Goal: Information Seeking & Learning: Learn about a topic

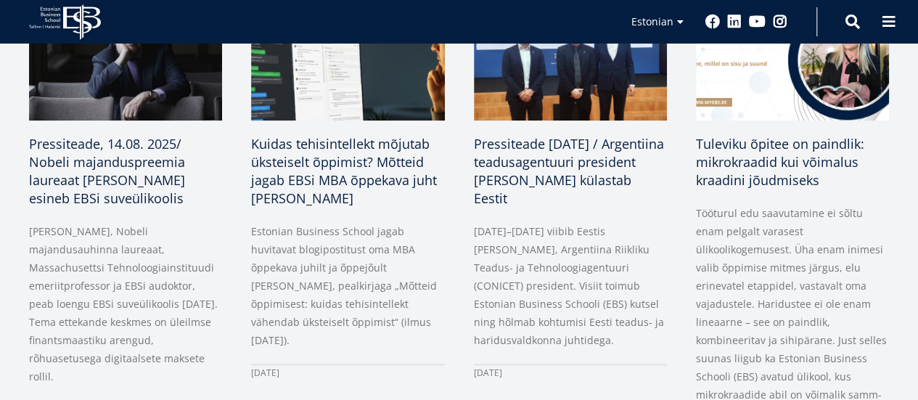
scroll to position [799, 0]
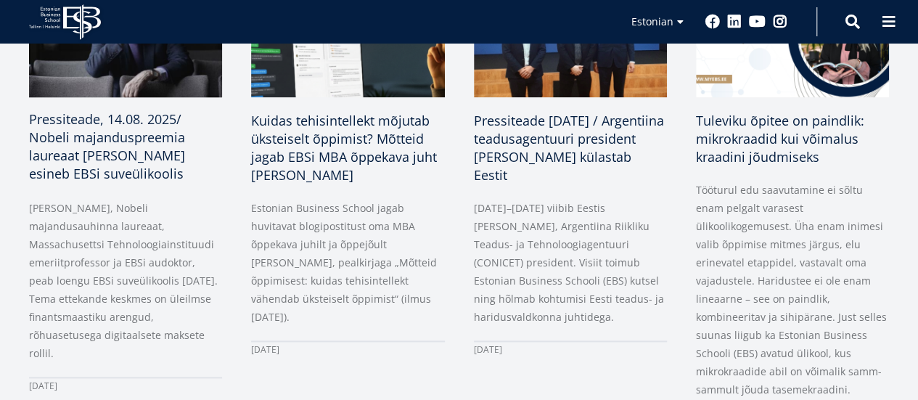
click at [161, 155] on span "Pressiteade, 14.08. 2025/ Nobeli majanduspreemia laureaat [PERSON_NAME] esineb …" at bounding box center [107, 146] width 156 height 72
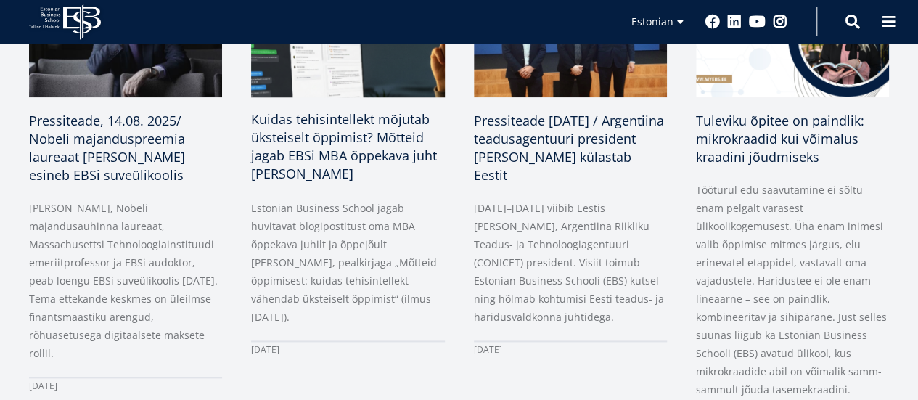
click at [357, 117] on span "Kuidas tehisintellekt mõjutab üksteiselt õppimist? Mõtteid jagab EBSi MBA õppek…" at bounding box center [344, 146] width 186 height 72
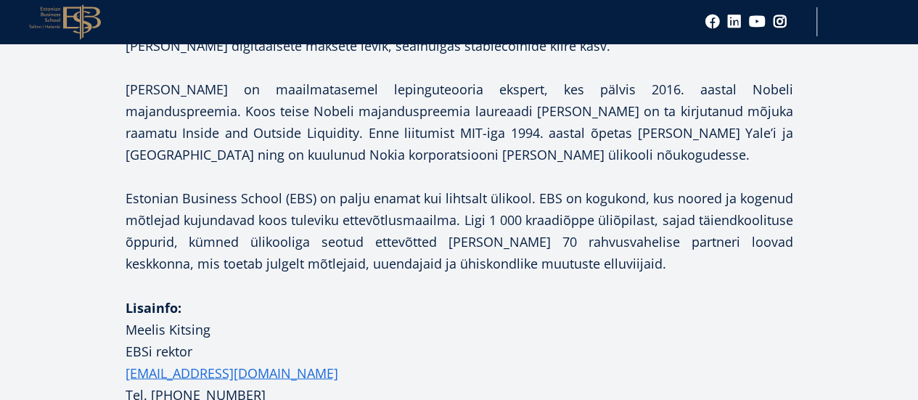
scroll to position [1089, 0]
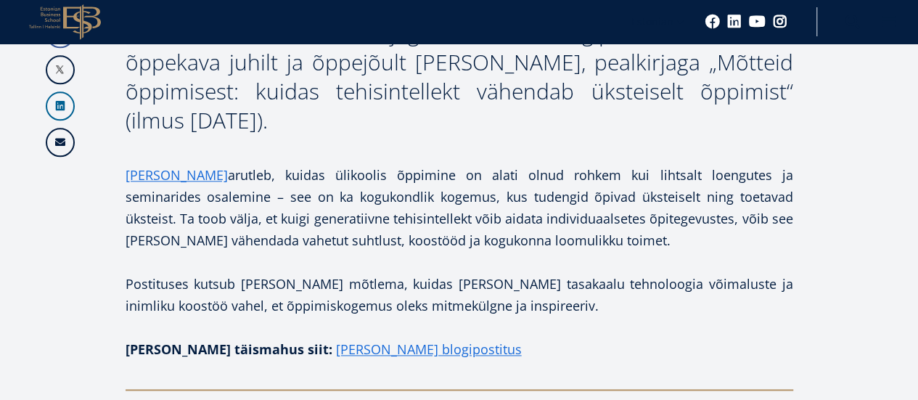
scroll to position [871, 0]
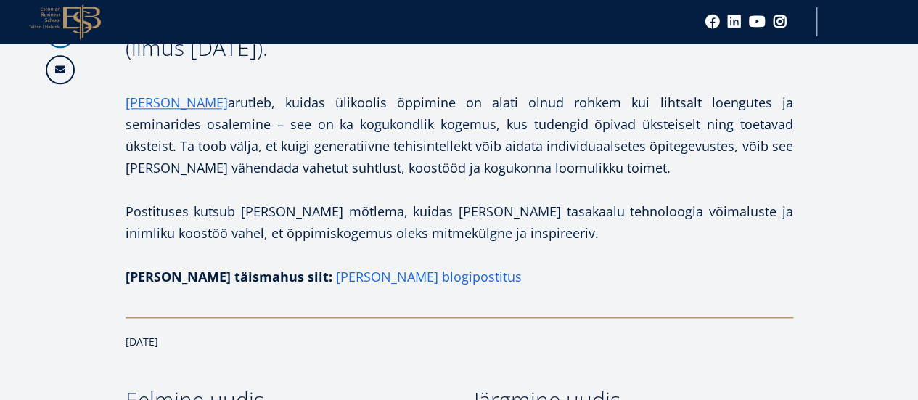
click at [366, 274] on link "Marko Rillo blogipostitus" at bounding box center [429, 277] width 186 height 22
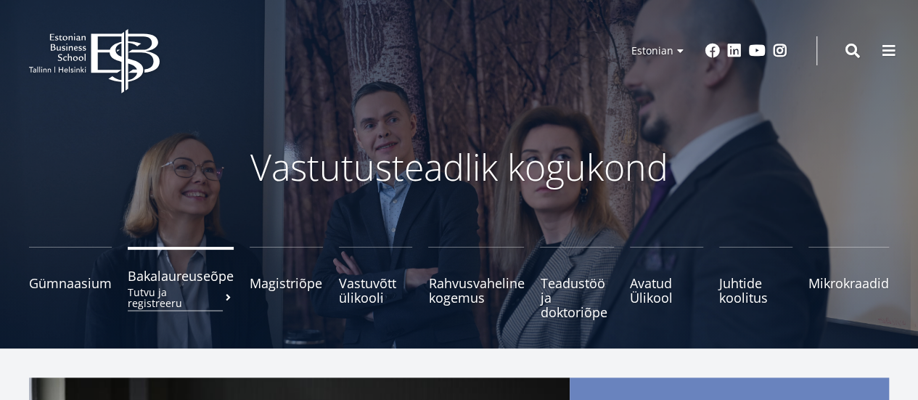
click at [175, 276] on span "Bakalaureuseõpe Tutvu ja registreeru" at bounding box center [181, 276] width 106 height 15
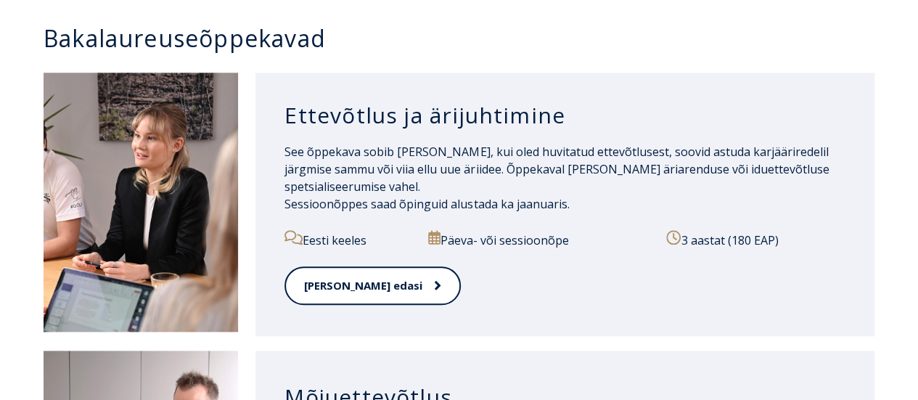
scroll to position [799, 0]
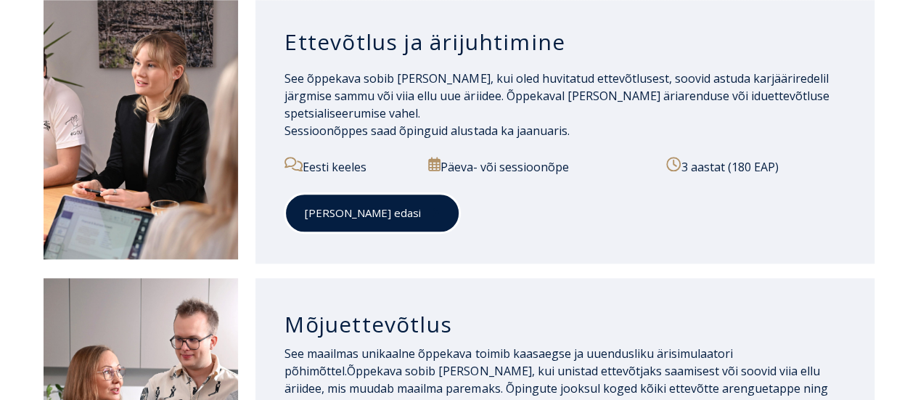
click at [351, 210] on link "[PERSON_NAME] edasi" at bounding box center [373, 213] width 176 height 40
